Goal: Task Accomplishment & Management: Manage account settings

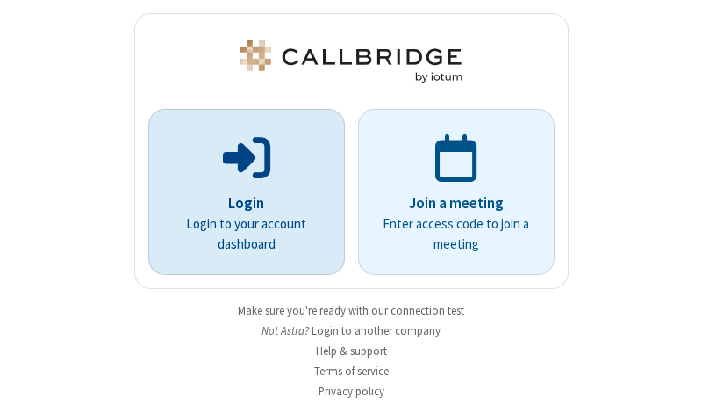
click at [240, 203] on p "Login" at bounding box center [246, 203] width 147 height 23
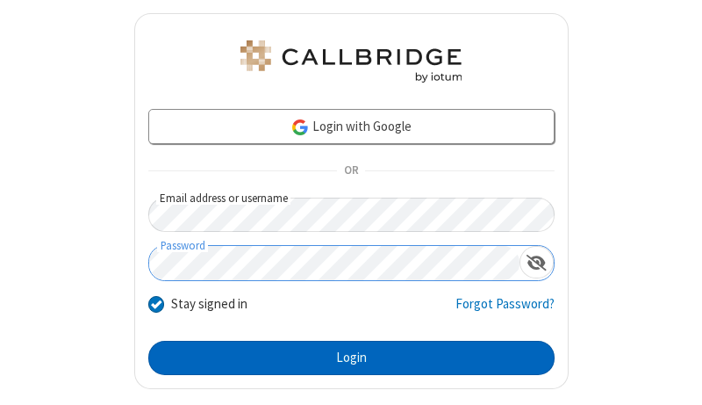
click at [344, 357] on button "Login" at bounding box center [351, 358] width 406 height 35
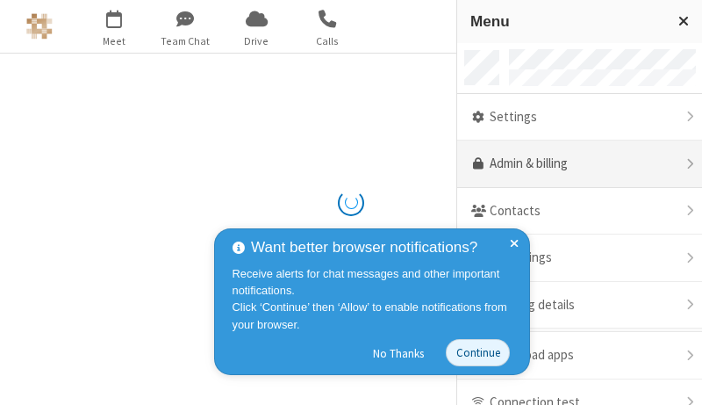
click at [573, 164] on link "Admin & billing" at bounding box center [579, 163] width 245 height 47
